Goal: Contribute content: Add original content to the website for others to see

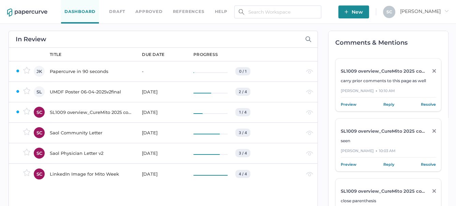
click at [363, 11] on span "New" at bounding box center [353, 11] width 18 height 13
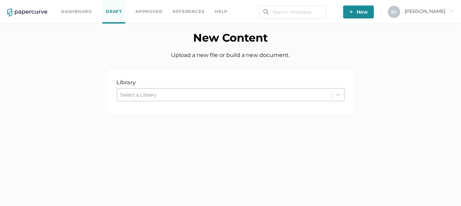
click at [160, 92] on div "Select a Library" at bounding box center [224, 95] width 214 height 10
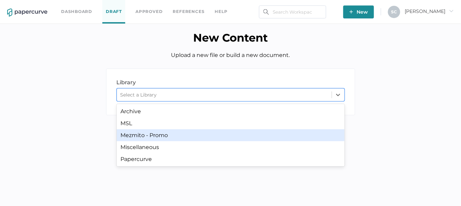
click at [141, 139] on div "Mezmito - Promo" at bounding box center [231, 135] width 228 height 12
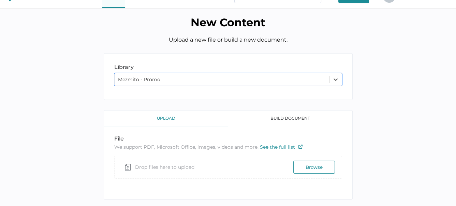
scroll to position [29, 0]
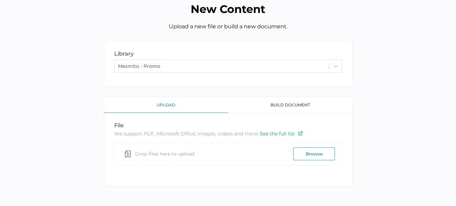
click at [304, 151] on button "Browse" at bounding box center [314, 153] width 42 height 13
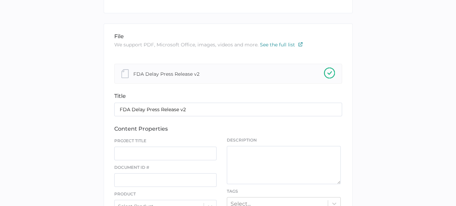
scroll to position [131, 0]
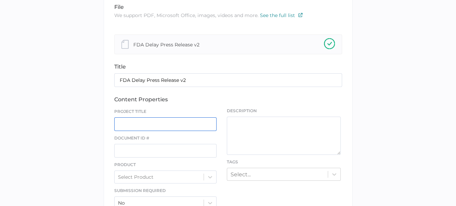
click at [148, 121] on input "text" at bounding box center [165, 124] width 103 height 14
type input "Post PDUFA Press Release"
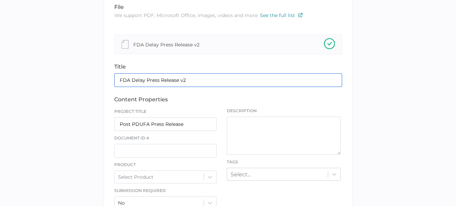
drag, startPoint x: 188, startPoint y: 80, endPoint x: 33, endPoint y: 80, distance: 154.1
click at [35, 80] on div "library LIBRARY Mezmito - Promo file We support PDF, Microsoft Office, images, …" at bounding box center [228, 174] width 446 height 475
type input "Post PDUFA Press Release"
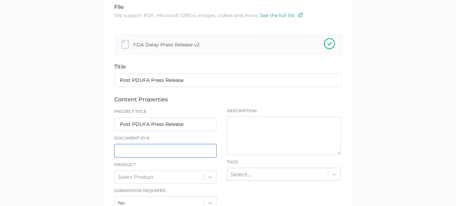
click at [117, 146] on input "text" at bounding box center [165, 151] width 103 height 14
paste input "ST-P207-3014-01"
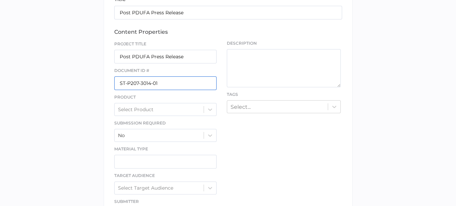
scroll to position [199, 0]
type input "ST-P207-3014-01"
click at [209, 105] on icon at bounding box center [210, 108] width 7 height 7
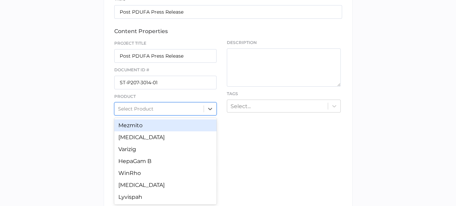
click at [171, 123] on div "Mezmito" at bounding box center [165, 125] width 103 height 12
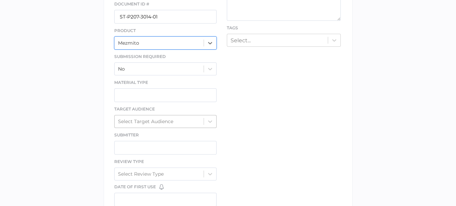
scroll to position [268, 0]
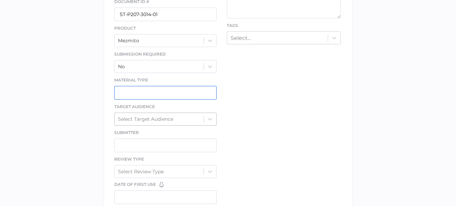
drag, startPoint x: 190, startPoint y: 92, endPoint x: 182, endPoint y: 122, distance: 31.2
click at [189, 92] on input "text" at bounding box center [165, 93] width 103 height 14
type input "Press Release"
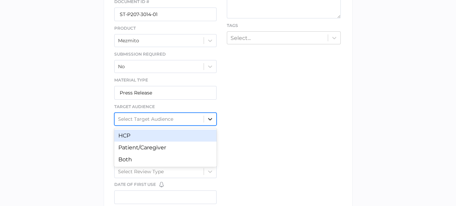
click at [208, 118] on icon at bounding box center [210, 119] width 7 height 7
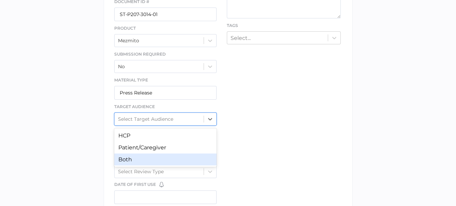
click at [160, 155] on div "Both" at bounding box center [165, 159] width 103 height 12
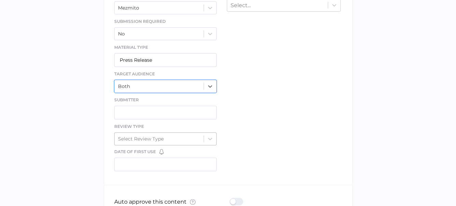
scroll to position [301, 0]
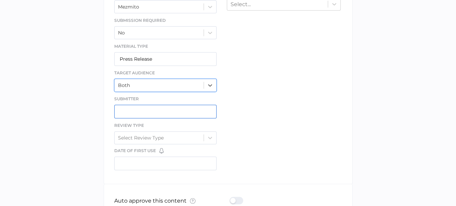
click at [130, 108] on input "text" at bounding box center [165, 112] width 103 height 14
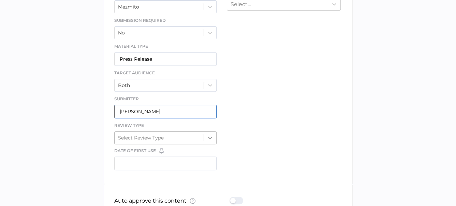
type input "Sue Clement"
click at [209, 137] on icon at bounding box center [210, 138] width 4 height 2
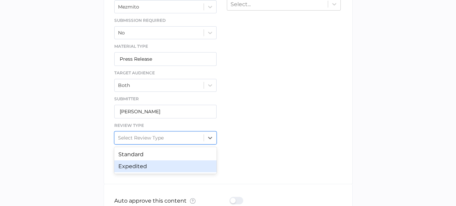
click at [162, 161] on div "Expedited" at bounding box center [165, 166] width 103 height 12
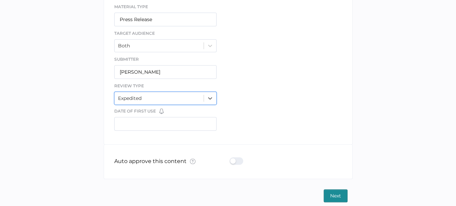
scroll to position [344, 0]
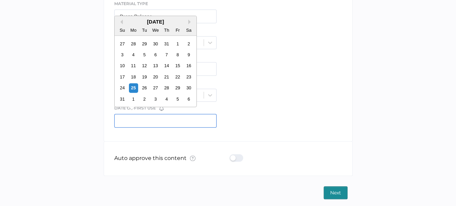
click at [146, 121] on input "text" at bounding box center [165, 121] width 103 height 14
click at [166, 87] on div "28" at bounding box center [166, 87] width 9 height 9
type input "08/28/2025"
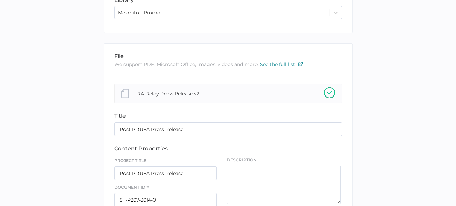
scroll to position [139, 0]
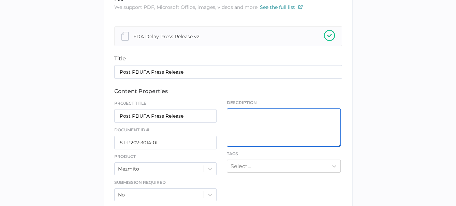
click at [240, 114] on textarea at bounding box center [284, 127] width 114 height 38
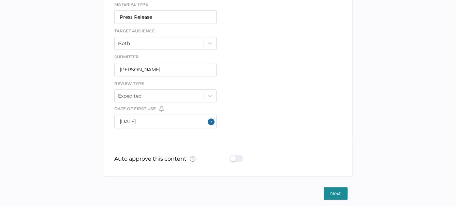
scroll to position [344, 0]
type textarea "This is for comment only on red flags. Will be updated after PDUFA."
click at [332, 193] on span "Next" at bounding box center [335, 192] width 11 height 12
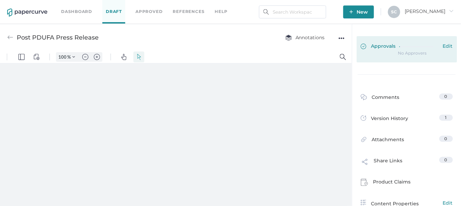
type input "84"
click at [444, 45] on span "Edit" at bounding box center [448, 47] width 10 height 8
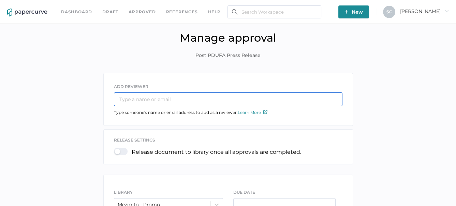
click at [280, 98] on input "text" at bounding box center [228, 99] width 228 height 14
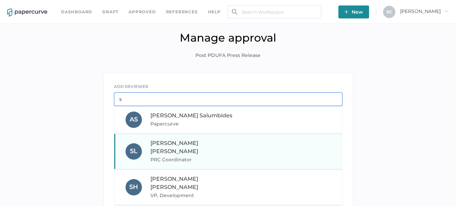
type input "s"
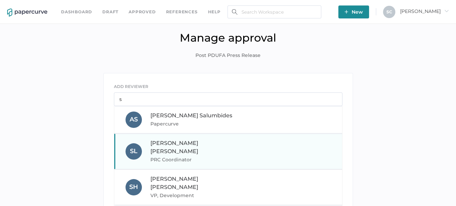
click at [212, 139] on div "Sandy Lee PRC Coordinator" at bounding box center [196, 151] width 92 height 25
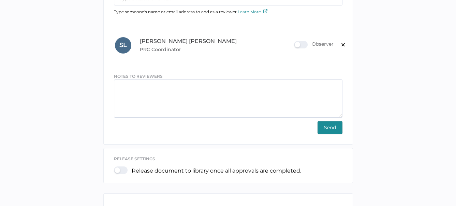
scroll to position [102, 0]
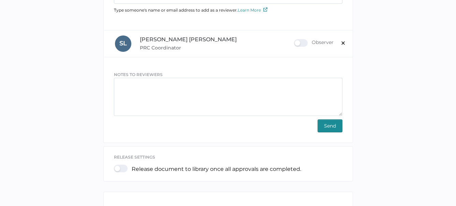
click at [324, 123] on span "Send" at bounding box center [330, 126] width 12 height 12
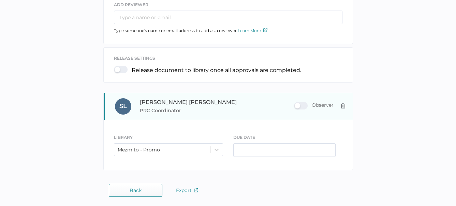
scroll to position [0, 0]
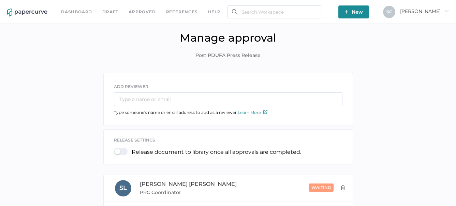
click at [71, 11] on link "Dashboard" at bounding box center [76, 12] width 31 height 8
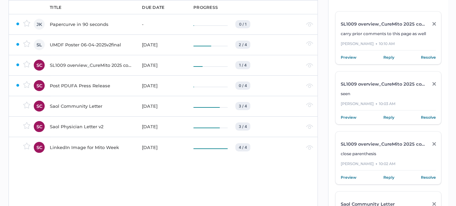
scroll to position [68, 0]
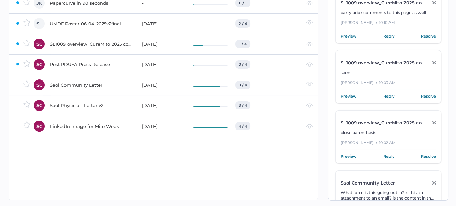
click at [29, 149] on div "owner JK SL SC SC SC SC SC" at bounding box center [26, 90] width 34 height 220
click at [82, 86] on div "Saol Community Letter" at bounding box center [92, 85] width 84 height 8
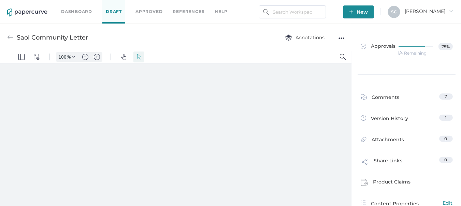
type input "84"
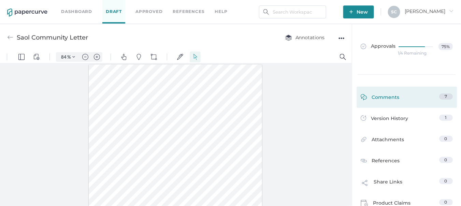
click at [444, 96] on span "7" at bounding box center [445, 96] width 2 height 5
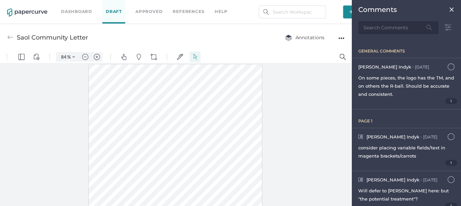
scroll to position [3, 0]
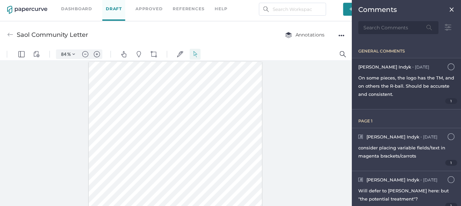
click at [405, 80] on div "On some pieces, the logo has the TM, and on others the R-ball. Should be accura…" at bounding box center [406, 86] width 96 height 25
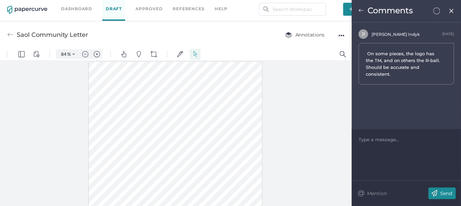
click at [359, 10] on img at bounding box center [360, 10] width 5 height 5
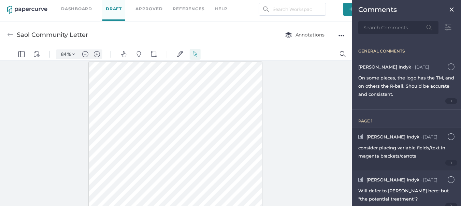
click at [372, 144] on div "consider placing variable fields/text in magenta brackets/carrots" at bounding box center [406, 152] width 96 height 16
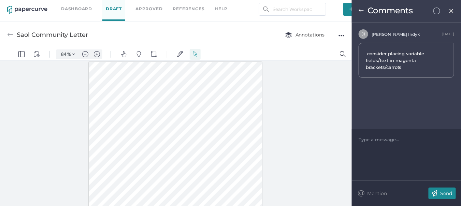
click at [362, 12] on img at bounding box center [360, 10] width 5 height 5
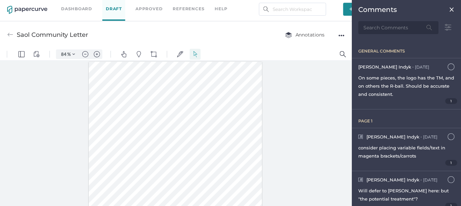
click at [151, 107] on div at bounding box center [176, 173] width 174 height 224
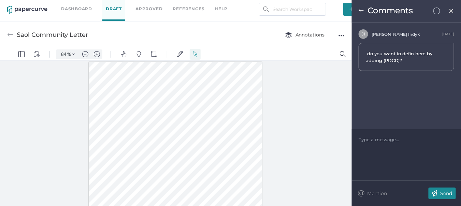
click at [363, 10] on img at bounding box center [360, 10] width 5 height 5
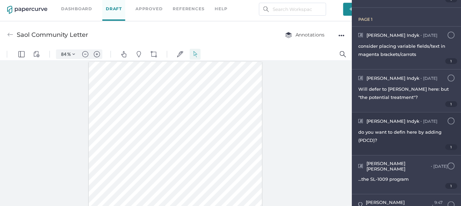
scroll to position [102, 0]
click at [387, 131] on span "do you want to defin here by adding (PDCD)?" at bounding box center [399, 136] width 83 height 14
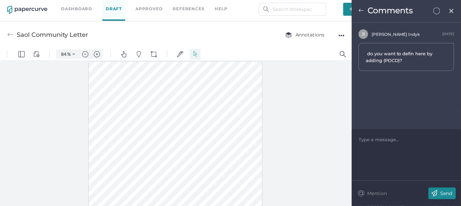
click at [360, 11] on img at bounding box center [360, 10] width 5 height 5
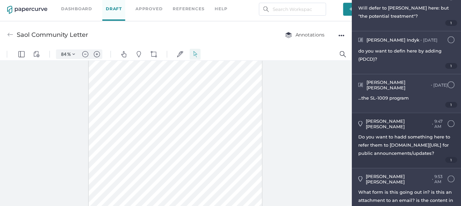
scroll to position [186, 0]
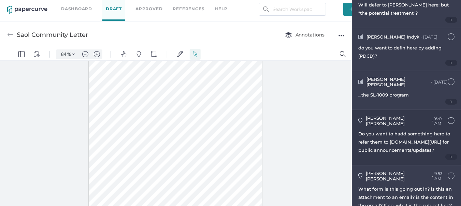
drag, startPoint x: 394, startPoint y: 138, endPoint x: 393, endPoint y: 134, distance: 4.2
click at [394, 138] on span "Do you want to hadd something here to refer them to www.saolrx.com/news/ for pu…" at bounding box center [404, 142] width 92 height 22
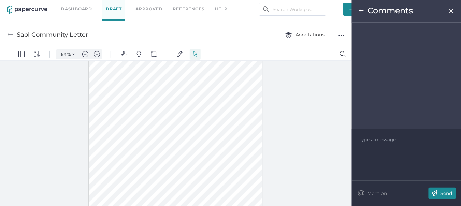
scroll to position [80, 0]
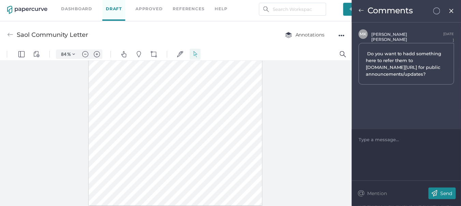
click at [378, 139] on div at bounding box center [406, 139] width 95 height 7
click at [447, 194] on p "Send" at bounding box center [446, 193] width 12 height 6
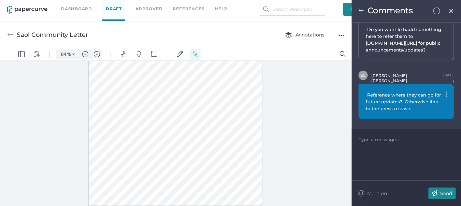
click at [362, 11] on img at bounding box center [360, 10] width 5 height 5
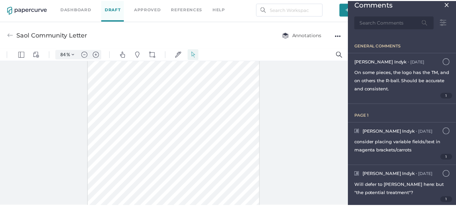
scroll to position [0, 0]
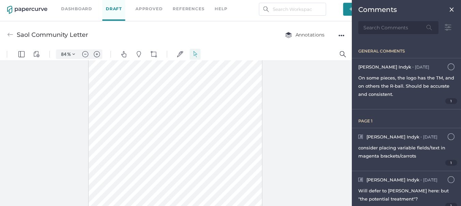
click at [449, 11] on img at bounding box center [451, 9] width 5 height 5
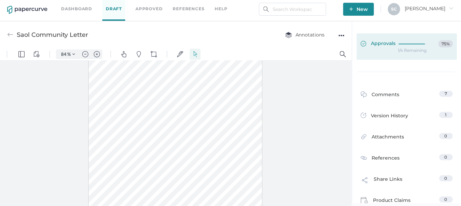
click at [412, 46] on div at bounding box center [416, 44] width 37 height 8
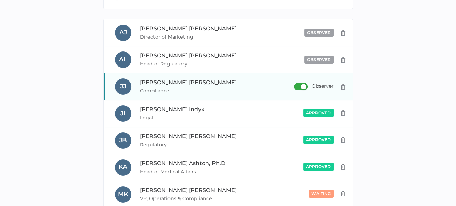
scroll to position [170, 0]
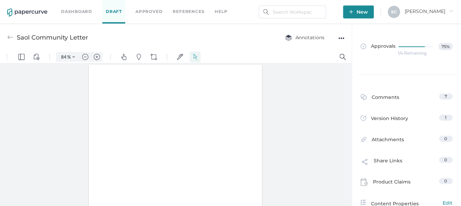
type input "84"
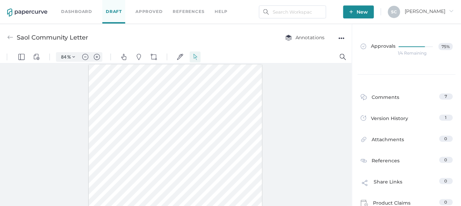
click at [71, 13] on link "Dashboard" at bounding box center [76, 12] width 31 height 8
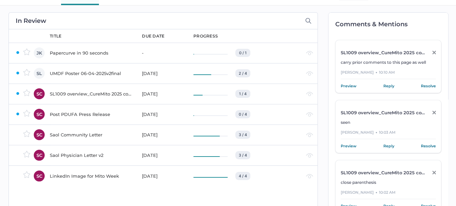
scroll to position [34, 0]
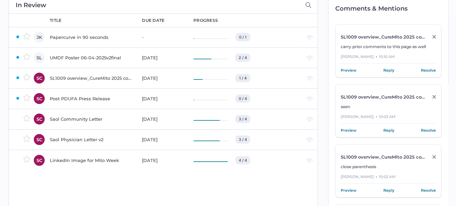
click at [73, 139] on div "Saol Physician Letter v2" at bounding box center [92, 139] width 84 height 8
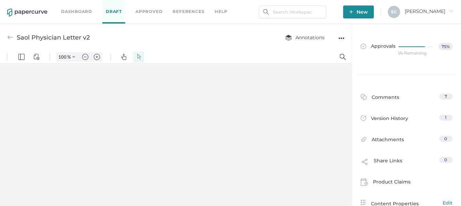
type input "84"
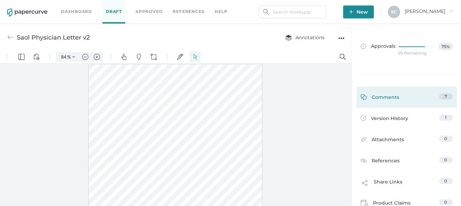
click at [439, 95] on div "7" at bounding box center [446, 96] width 14 height 6
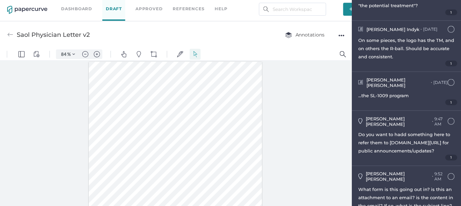
click at [9, 33] on img at bounding box center [10, 35] width 6 height 6
click at [69, 7] on link "Dashboard" at bounding box center [76, 9] width 31 height 8
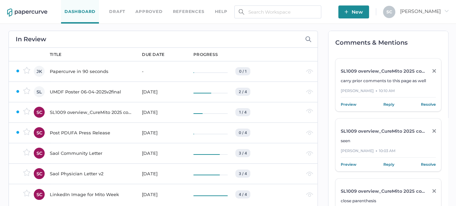
click at [78, 133] on div "Post PDUFA Press Release" at bounding box center [92, 133] width 84 height 8
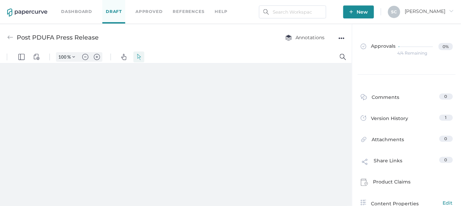
type input "84"
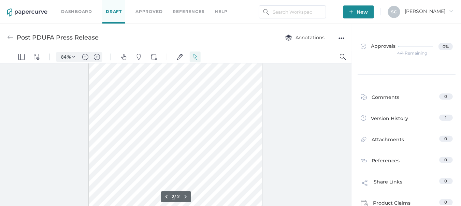
scroll to position [205, 0]
type input "1"
click at [67, 11] on link "Dashboard" at bounding box center [76, 12] width 31 height 8
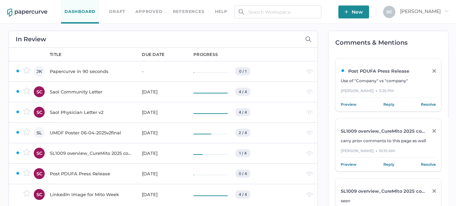
scroll to position [34, 0]
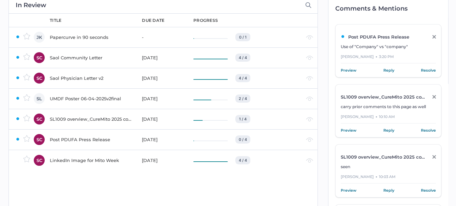
click at [80, 119] on div "SL1009 overview_CureMito 2025 congress_for PRC" at bounding box center [92, 119] width 84 height 8
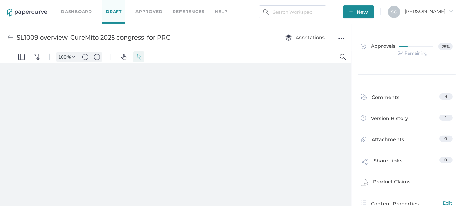
type input "84"
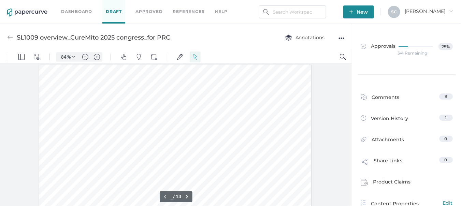
type input "1"
click at [73, 56] on img "Zoom Controls" at bounding box center [73, 56] width 3 height 3
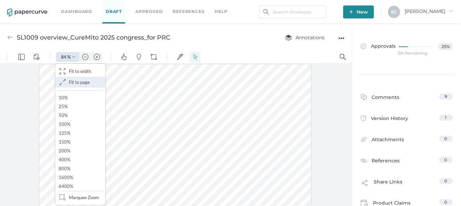
click at [74, 83] on span "Fit to page" at bounding box center [79, 81] width 21 height 5
type input "78"
click at [335, 124] on div at bounding box center [176, 136] width 352 height 146
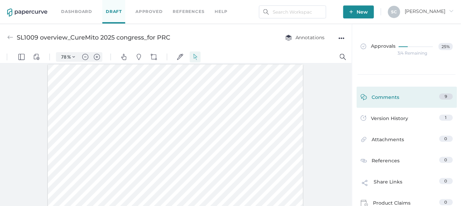
click at [395, 96] on div "Comments" at bounding box center [379, 98] width 39 height 11
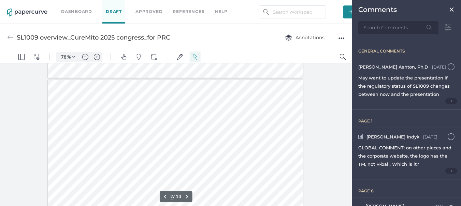
scroll to position [136, 0]
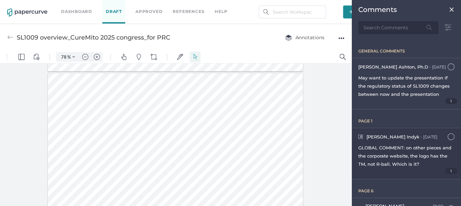
click at [394, 149] on span "GLOBAL COMMENT: on other pieces and the corporate website, the logo has the TM,…" at bounding box center [404, 156] width 93 height 22
type input "1"
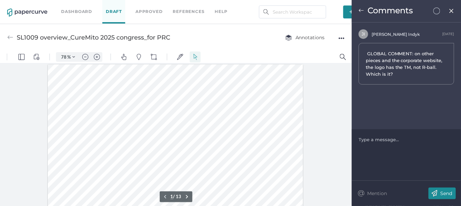
click at [385, 142] on div at bounding box center [406, 139] width 95 height 7
click at [449, 191] on p "Send" at bounding box center [446, 193] width 12 height 6
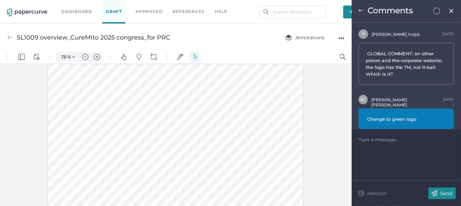
scroll to position [10, 0]
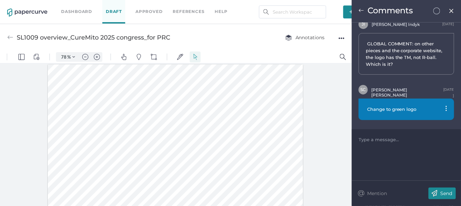
click at [360, 7] on div "Comments" at bounding box center [406, 11] width 109 height 23
click at [360, 10] on img at bounding box center [360, 10] width 5 height 5
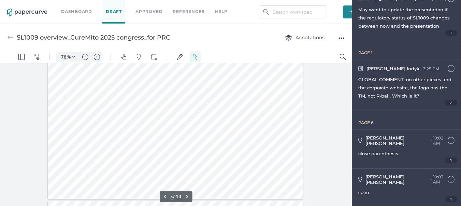
scroll to position [580, 0]
click at [431, 140] on div "Melinda Koehler ● 10:02 AM August 25, 2025 at 10:02am" at bounding box center [406, 140] width 96 height 11
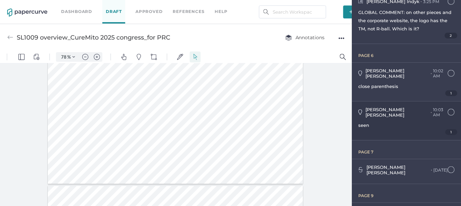
scroll to position [136, 0]
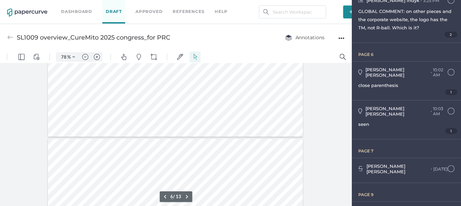
type input "7"
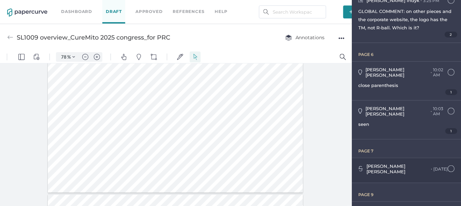
click at [369, 163] on span "Julie Brideau" at bounding box center [385, 168] width 39 height 11
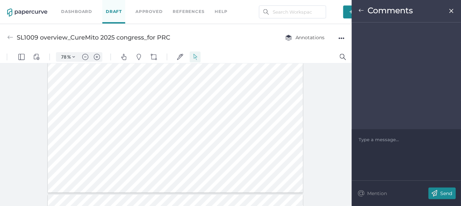
click at [360, 12] on img at bounding box center [360, 10] width 5 height 5
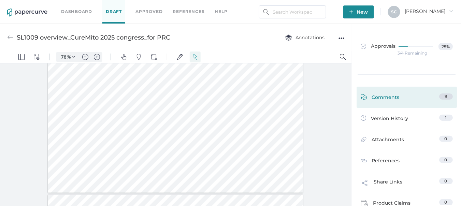
click at [444, 96] on span "9" at bounding box center [445, 96] width 2 height 5
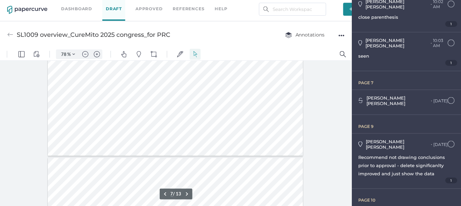
scroll to position [886, 0]
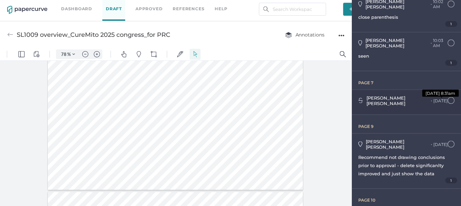
click at [433, 98] on div "Aug 20 August 20, 2025 at 8:31am" at bounding box center [440, 100] width 14 height 5
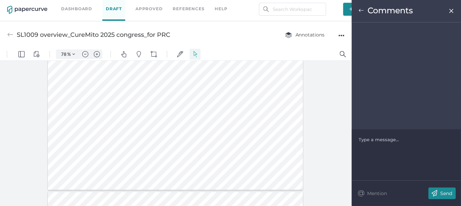
click at [378, 141] on div at bounding box center [406, 139] width 95 height 7
click at [440, 193] on div "Send" at bounding box center [441, 194] width 27 height 12
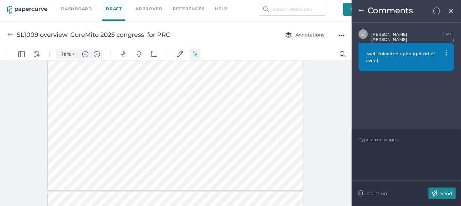
click at [445, 196] on p "Send" at bounding box center [446, 193] width 12 height 6
click at [361, 10] on img at bounding box center [360, 10] width 5 height 5
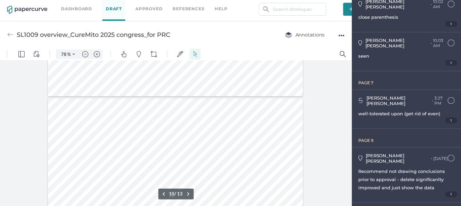
scroll to position [1227, 0]
type input "9"
click at [356, 158] on div "Julie Brideau ● Aug 20 August 20, 2025 at 8:33am Recommend not drawing conclusi…" at bounding box center [406, 175] width 109 height 55
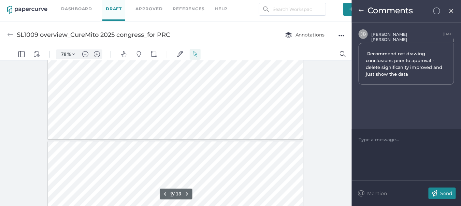
click at [359, 12] on img at bounding box center [360, 10] width 5 height 5
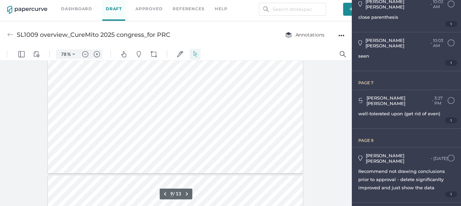
scroll to position [1159, 0]
click at [397, 172] on div "Recommend not drawing conclusions prior to approval - delete significanlty impr…" at bounding box center [406, 179] width 96 height 25
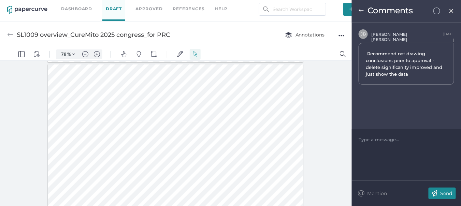
click at [368, 141] on div at bounding box center [406, 139] width 95 height 7
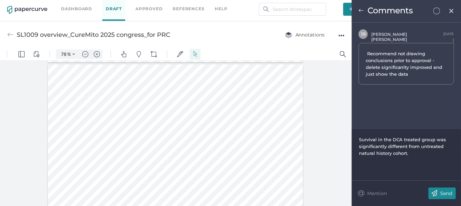
click at [420, 146] on span "Survival in the DCA treated group was significantly different from untreated na…" at bounding box center [403, 146] width 89 height 19
click at [438, 194] on img at bounding box center [434, 194] width 12 height 12
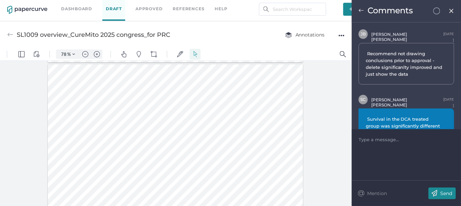
scroll to position [30, 0]
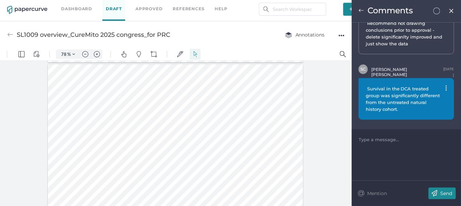
click at [359, 10] on img at bounding box center [360, 10] width 5 height 5
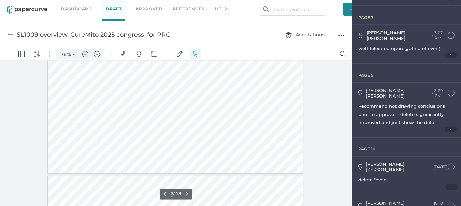
scroll to position [273, 0]
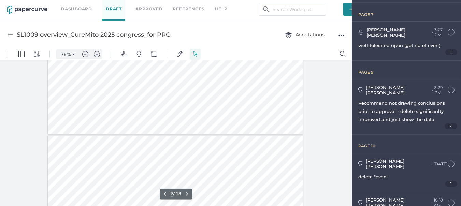
type input "10"
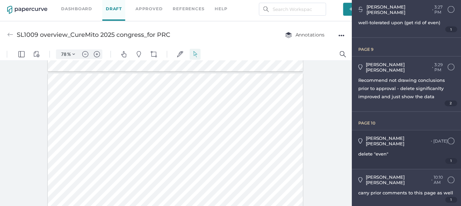
scroll to position [307, 0]
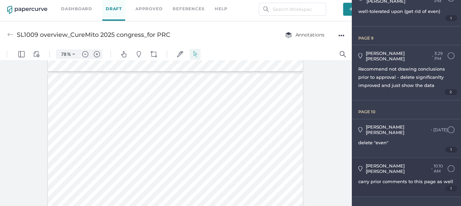
click at [410, 179] on span "carry prior comments to this page as well" at bounding box center [405, 181] width 95 height 5
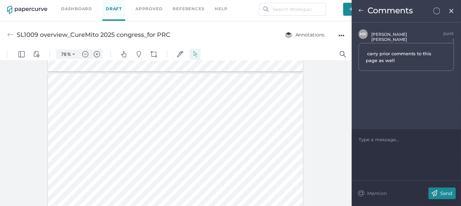
click at [362, 138] on div at bounding box center [406, 139] width 95 height 7
click at [437, 194] on img at bounding box center [434, 194] width 12 height 12
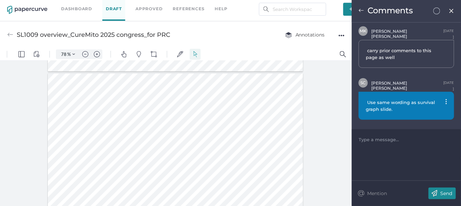
click at [360, 8] on img at bounding box center [360, 10] width 5 height 5
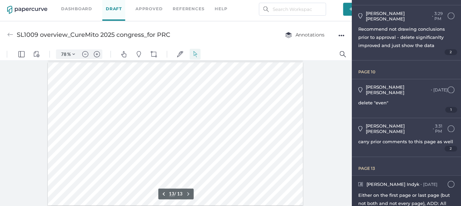
scroll to position [348, 0]
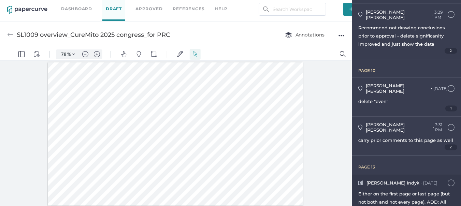
click at [402, 191] on span "Either on the first page or last page (but not both and not every page), ADD: A…" at bounding box center [403, 210] width 91 height 38
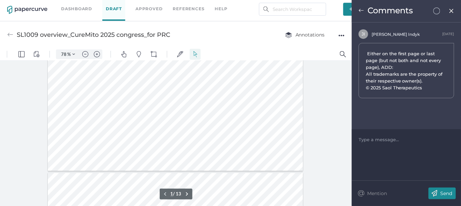
scroll to position [136, 0]
type input "1"
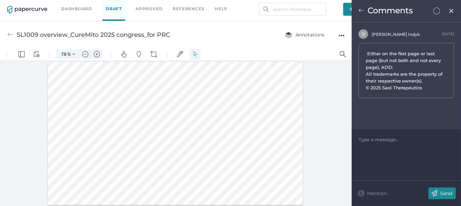
click at [362, 11] on img at bounding box center [360, 10] width 5 height 5
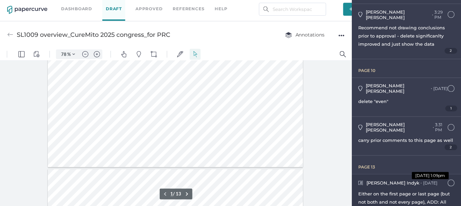
scroll to position [68, 0]
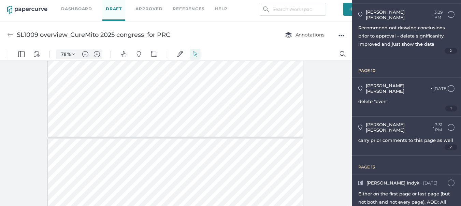
click at [84, 10] on link "Dashboard" at bounding box center [76, 9] width 31 height 8
